Goal: Transaction & Acquisition: Purchase product/service

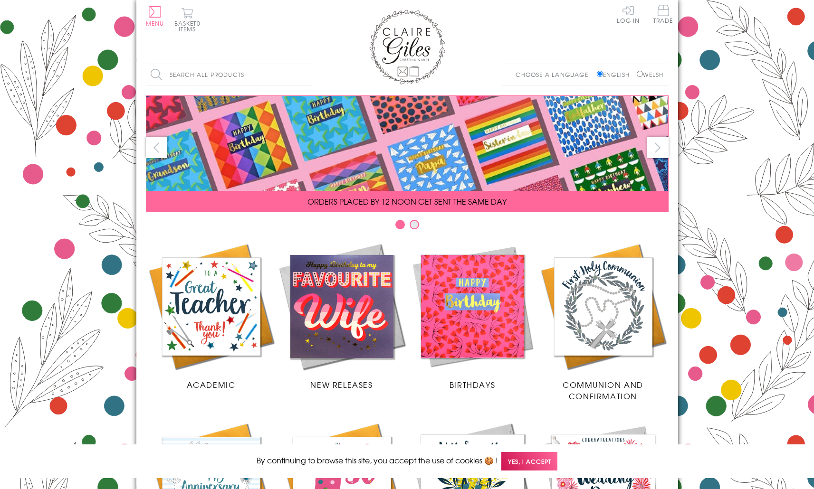
scroll to position [342, 0]
